Goal: Find specific page/section: Find specific page/section

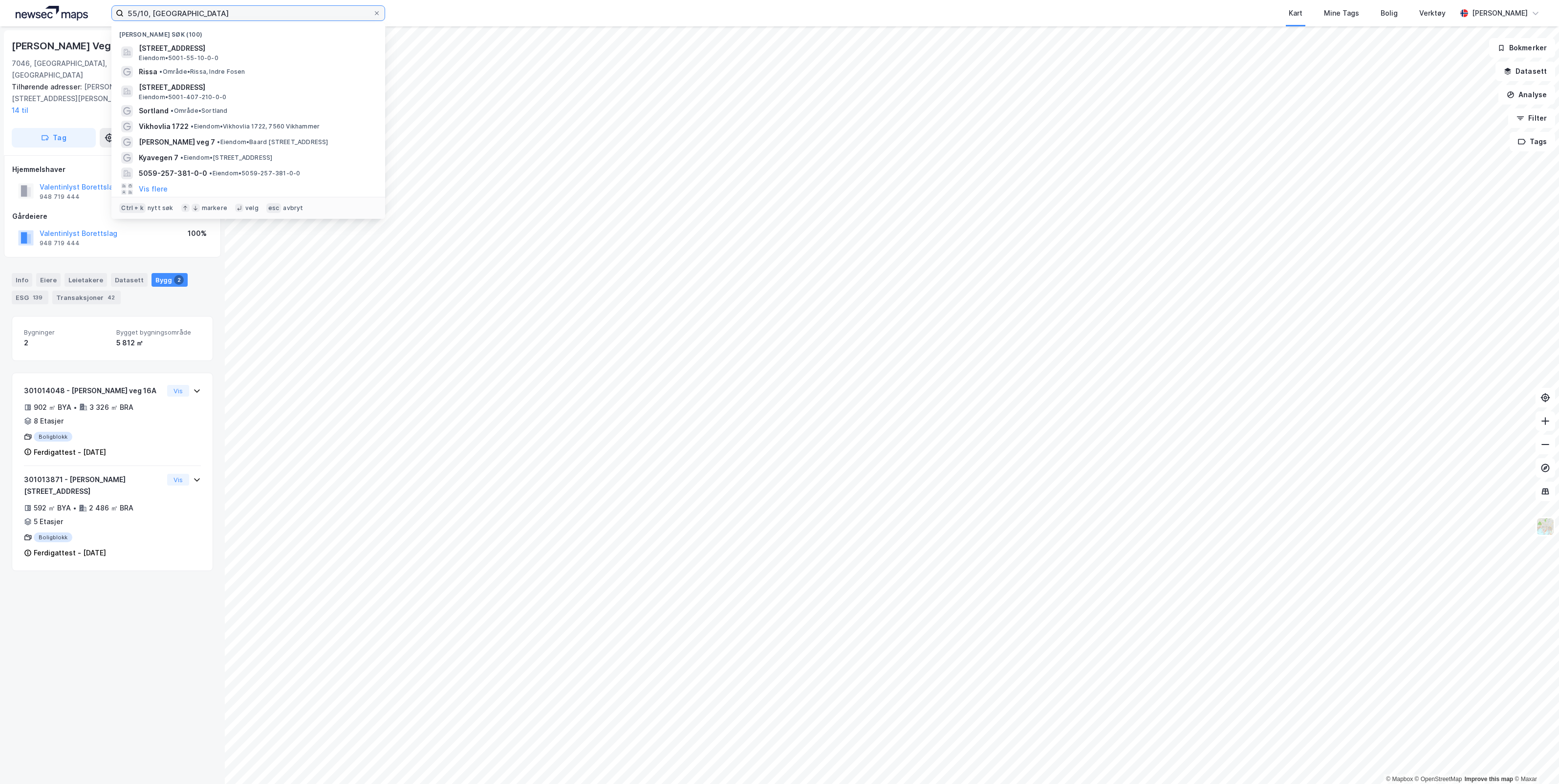
drag, startPoint x: 337, startPoint y: 13, endPoint x: 95, endPoint y: 10, distance: 242.0
click at [95, 10] on div "55/10, trondheim Nylige søk (100) [STREET_ADDRESS], [GEOGRAPHIC_DATA] • 5001-55…" at bounding box center [779, 13] width 1559 height 26
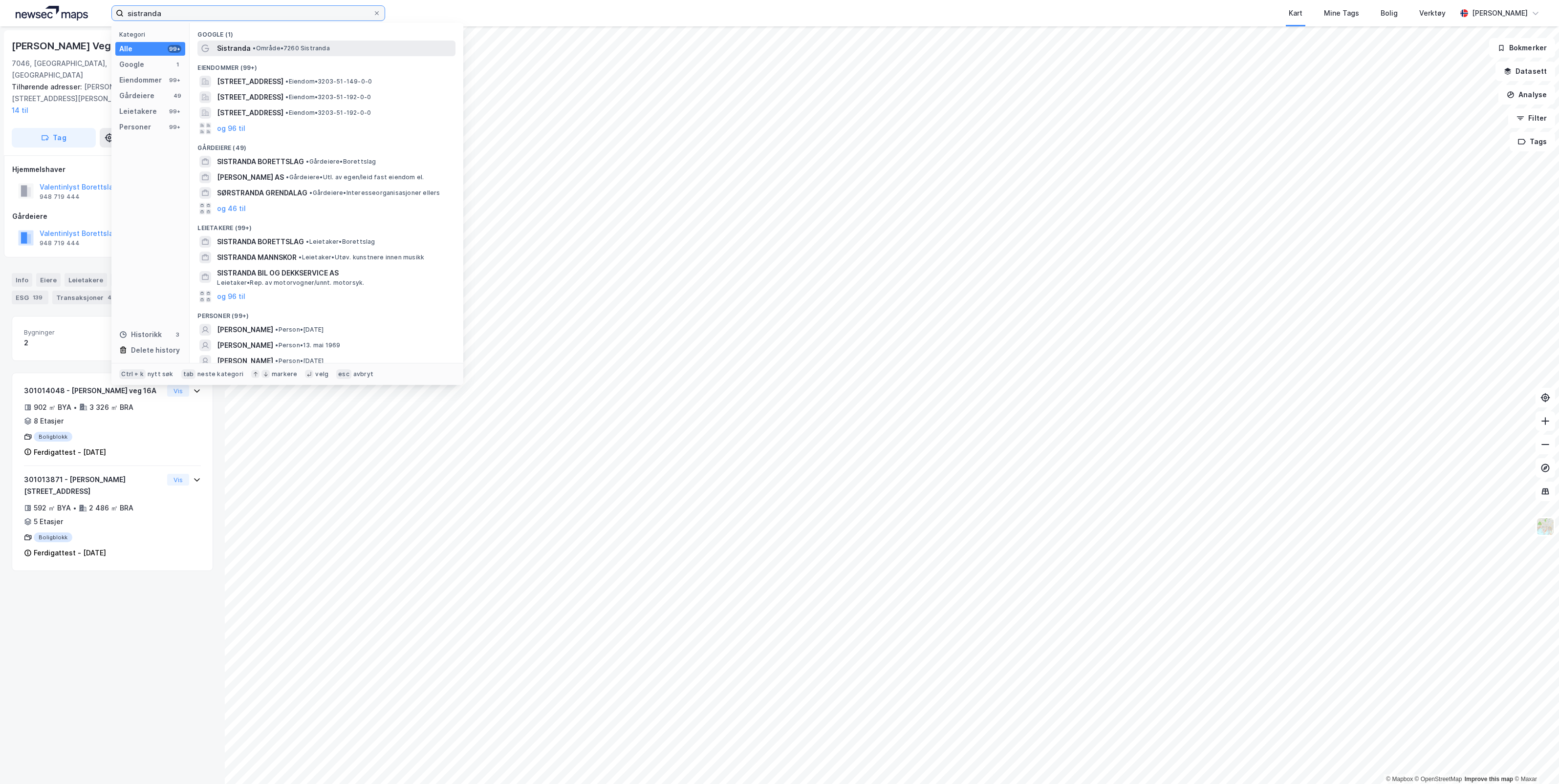
type input "sistranda"
click at [266, 44] on span "• Område • 7260 [GEOGRAPHIC_DATA]" at bounding box center [290, 48] width 77 height 8
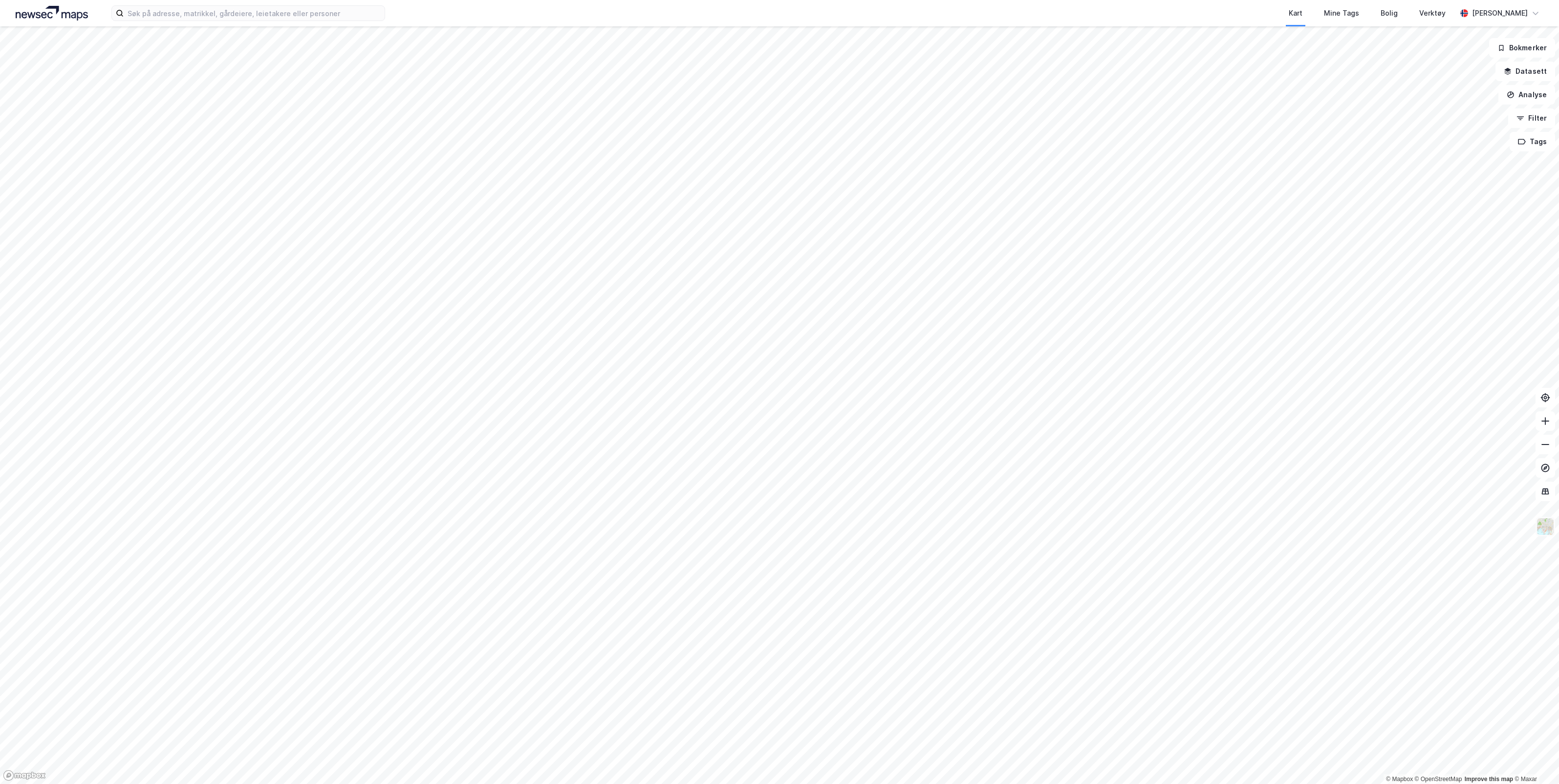
click at [1546, 534] on img at bounding box center [1545, 526] width 19 height 19
click at [1458, 255] on div "Standard" at bounding box center [1453, 257] width 30 height 12
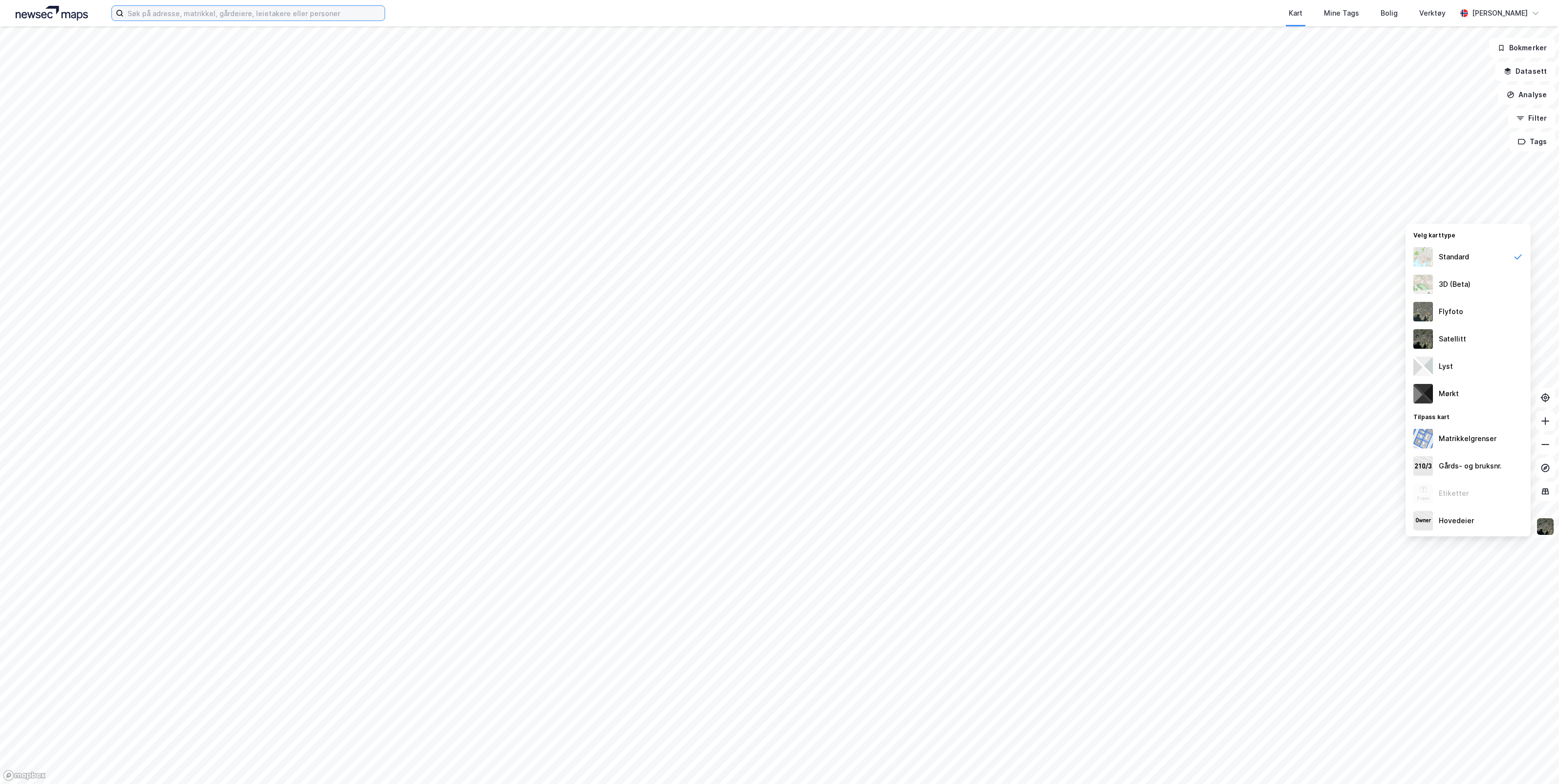
click at [300, 13] on input at bounding box center [254, 13] width 261 height 14
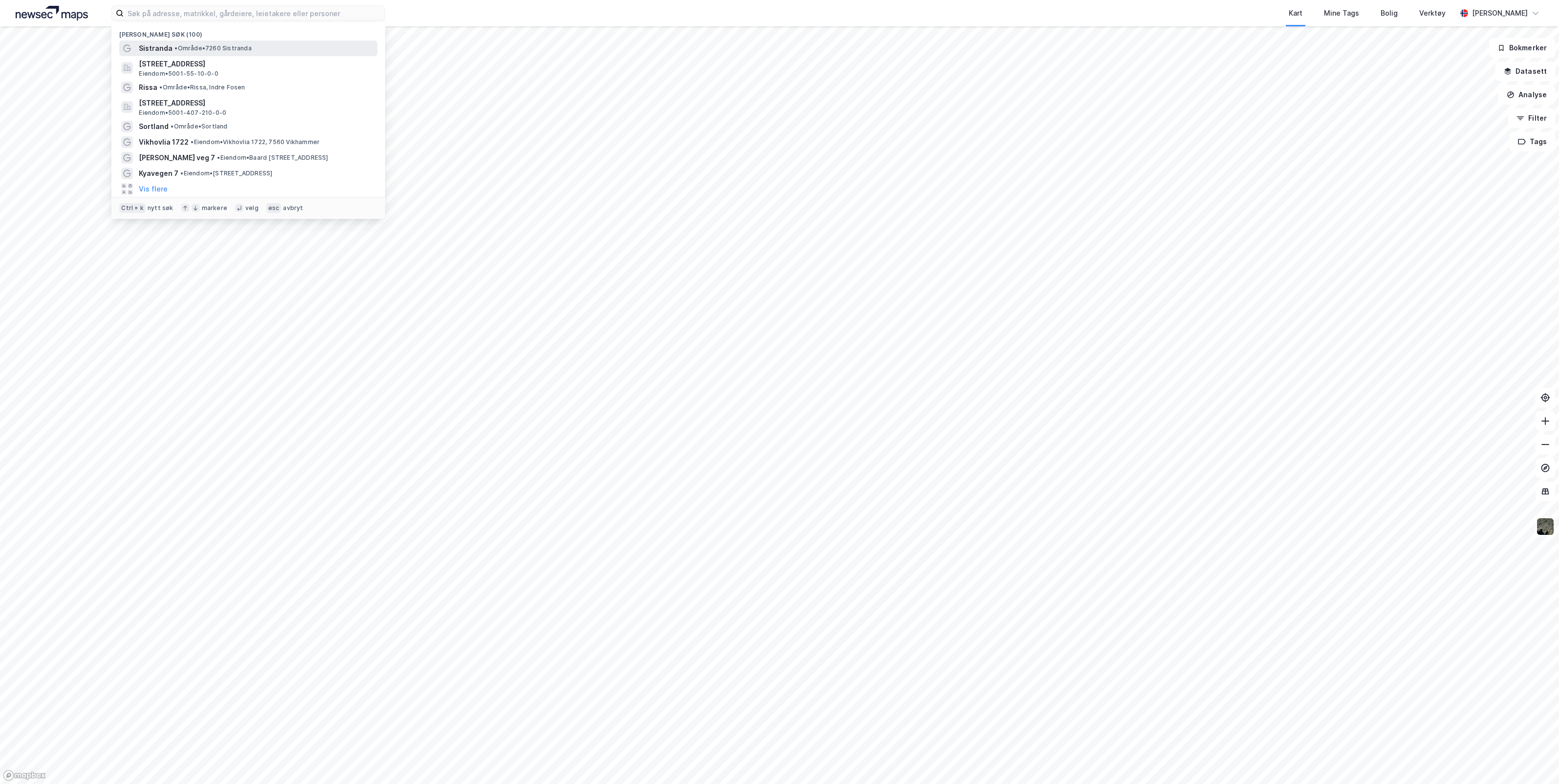
click at [261, 49] on div "Sistranda • Område • 7260 Sistranda" at bounding box center [256, 48] width 236 height 12
